Goal: Task Accomplishment & Management: Use online tool/utility

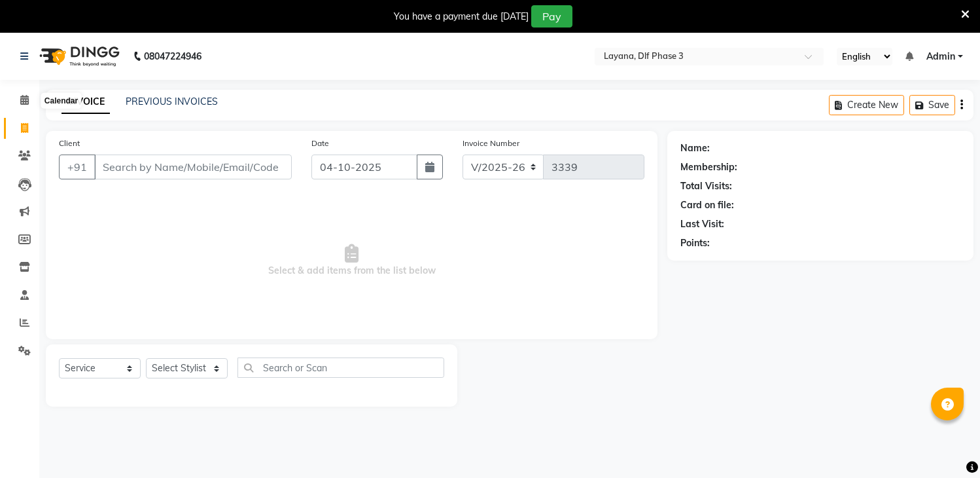
select select "6973"
select select "service"
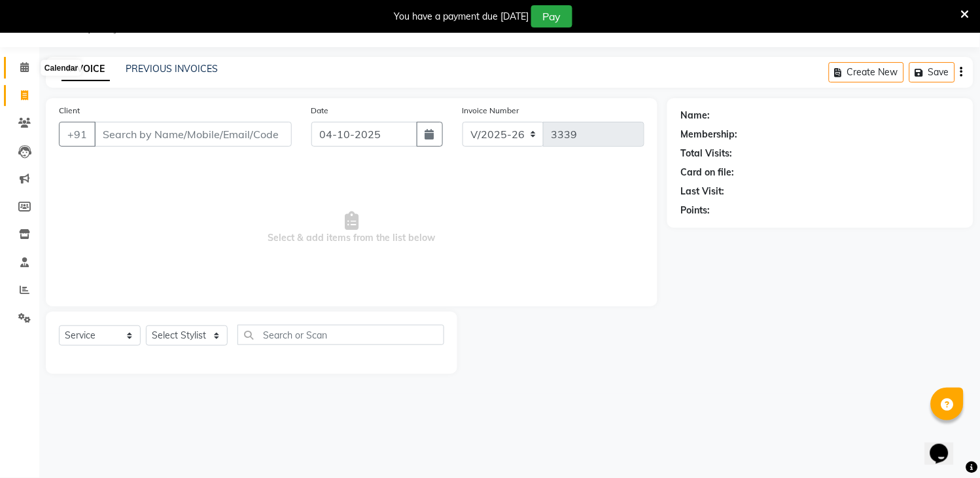
click at [18, 68] on span at bounding box center [24, 67] width 23 height 15
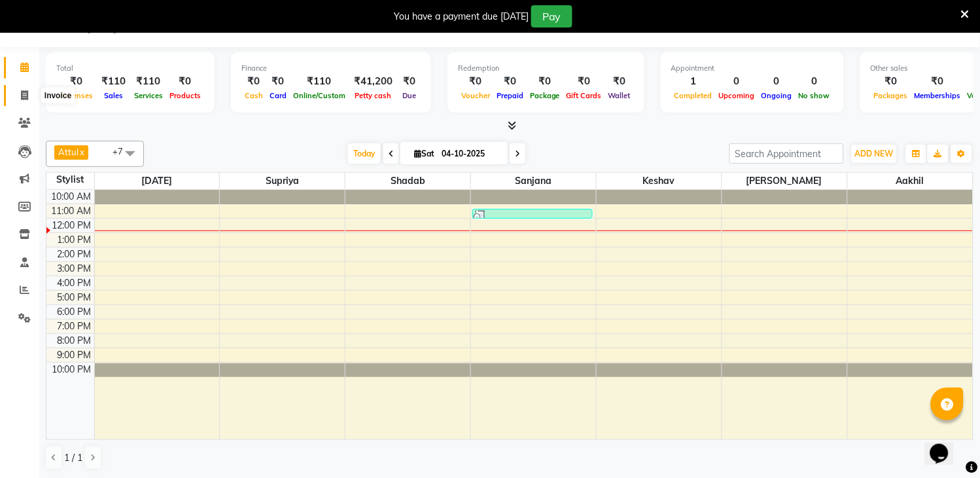
click at [21, 96] on icon at bounding box center [24, 95] width 7 height 10
select select "service"
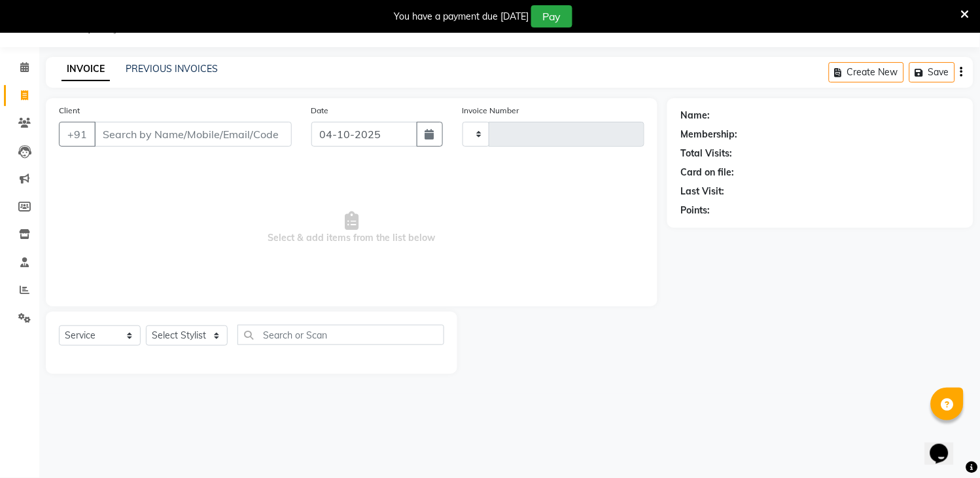
type input "3339"
select select "6973"
click at [23, 285] on icon at bounding box center [25, 290] width 10 height 10
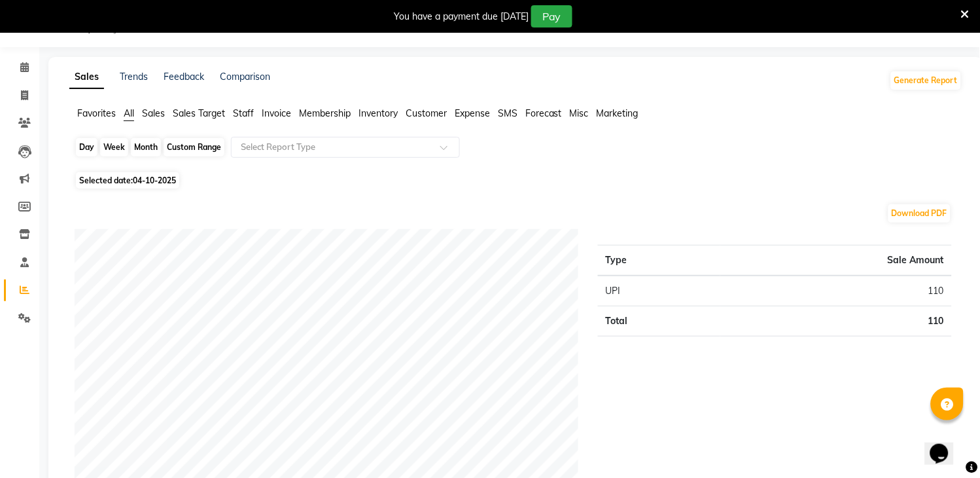
click at [86, 145] on div "Day" at bounding box center [87, 147] width 22 height 18
select select "10"
select select "2025"
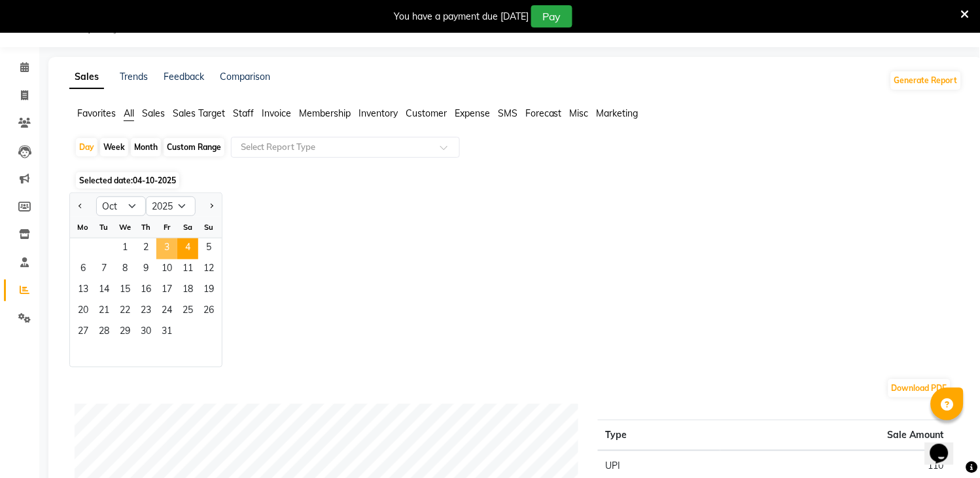
click at [172, 244] on span "3" at bounding box center [166, 248] width 21 height 21
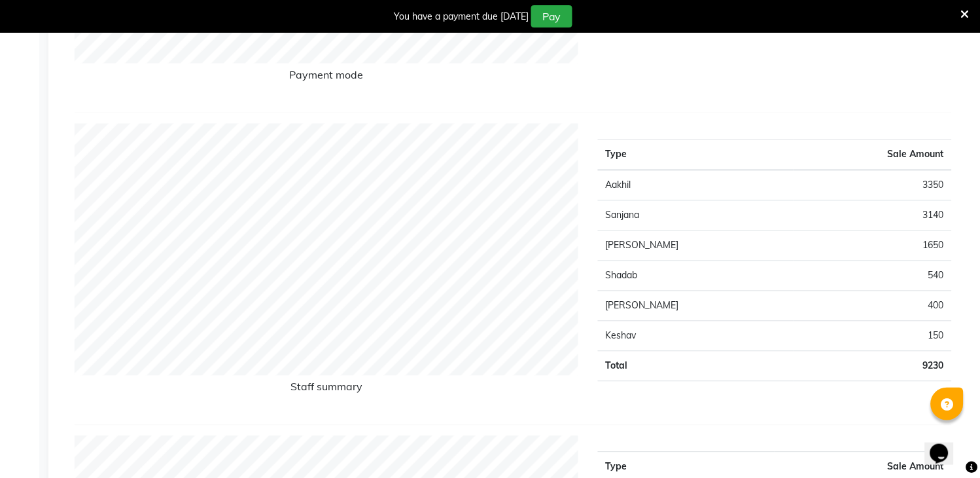
scroll to position [33, 0]
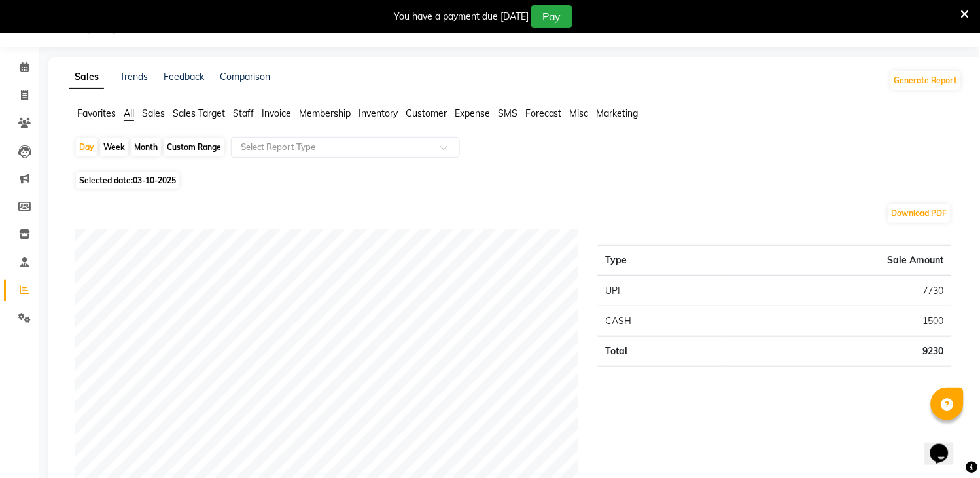
click at [116, 145] on div "Week" at bounding box center [114, 147] width 28 height 18
select select "10"
select select "2025"
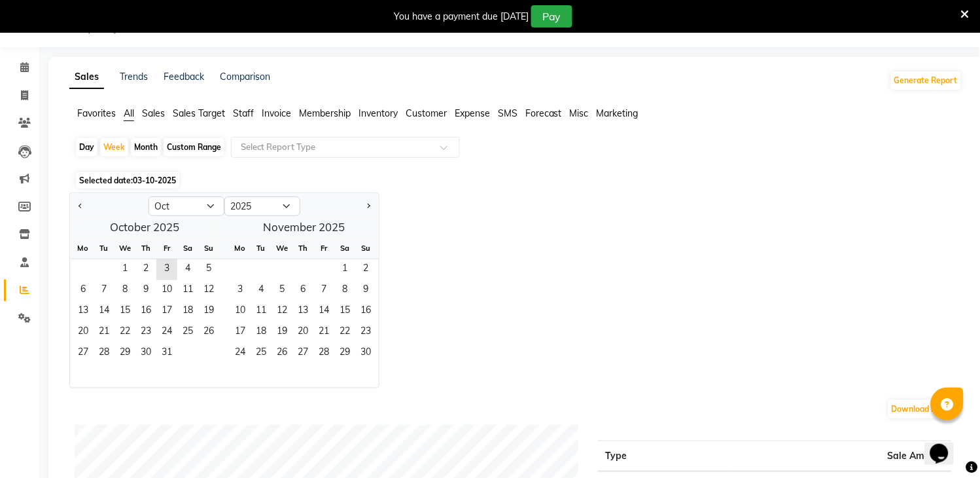
click at [145, 140] on div "Month" at bounding box center [146, 147] width 30 height 18
select select "10"
select select "2025"
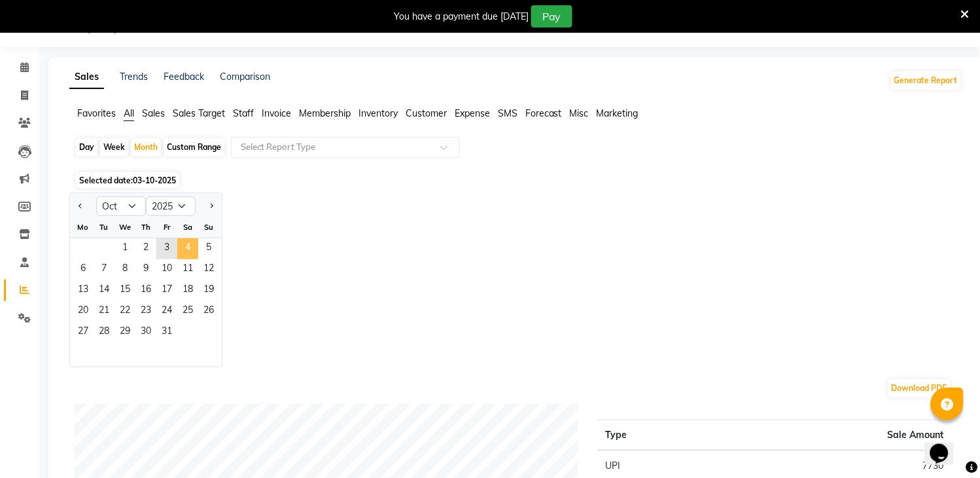
click at [181, 243] on span "4" at bounding box center [187, 248] width 21 height 21
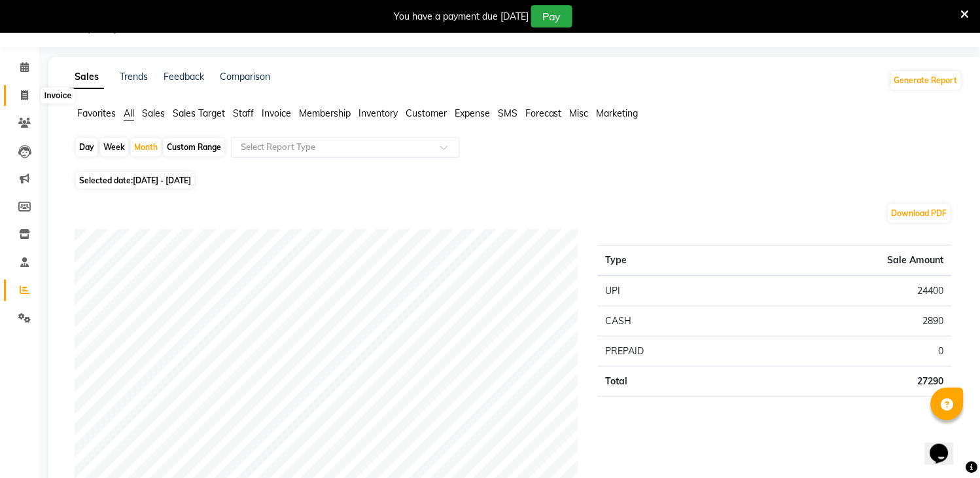
click at [17, 90] on span at bounding box center [24, 95] width 23 height 15
select select "service"
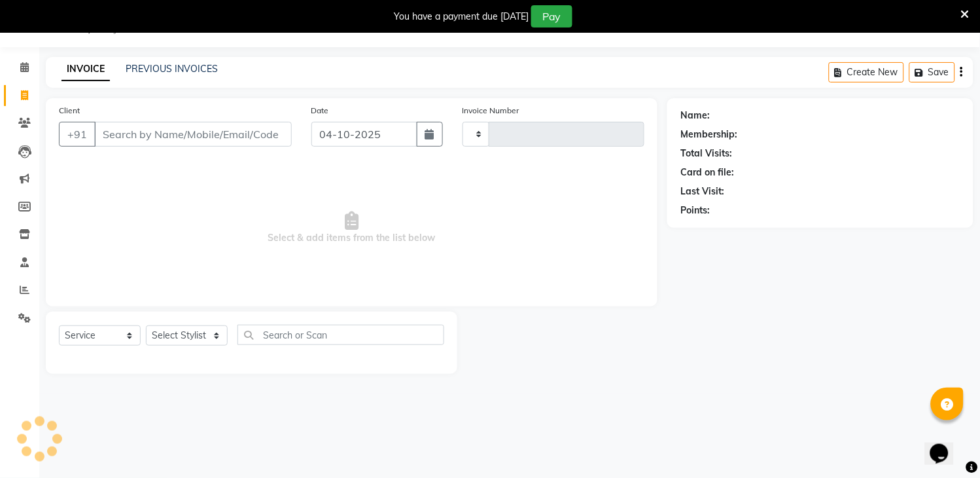
type input "3339"
select select "6973"
